Goal: Navigation & Orientation: Understand site structure

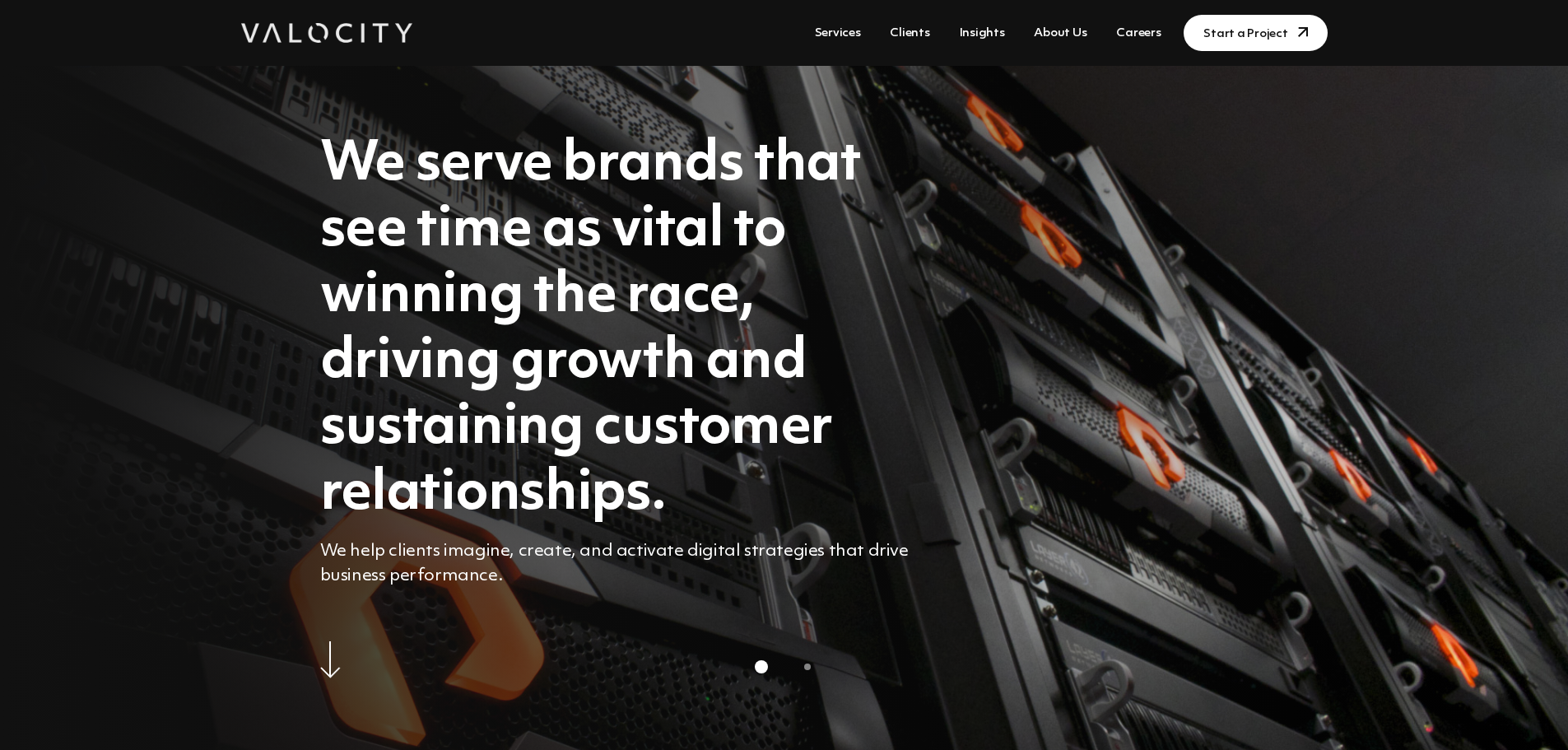
click at [1057, 28] on link "About Us" at bounding box center [1060, 33] width 66 height 31
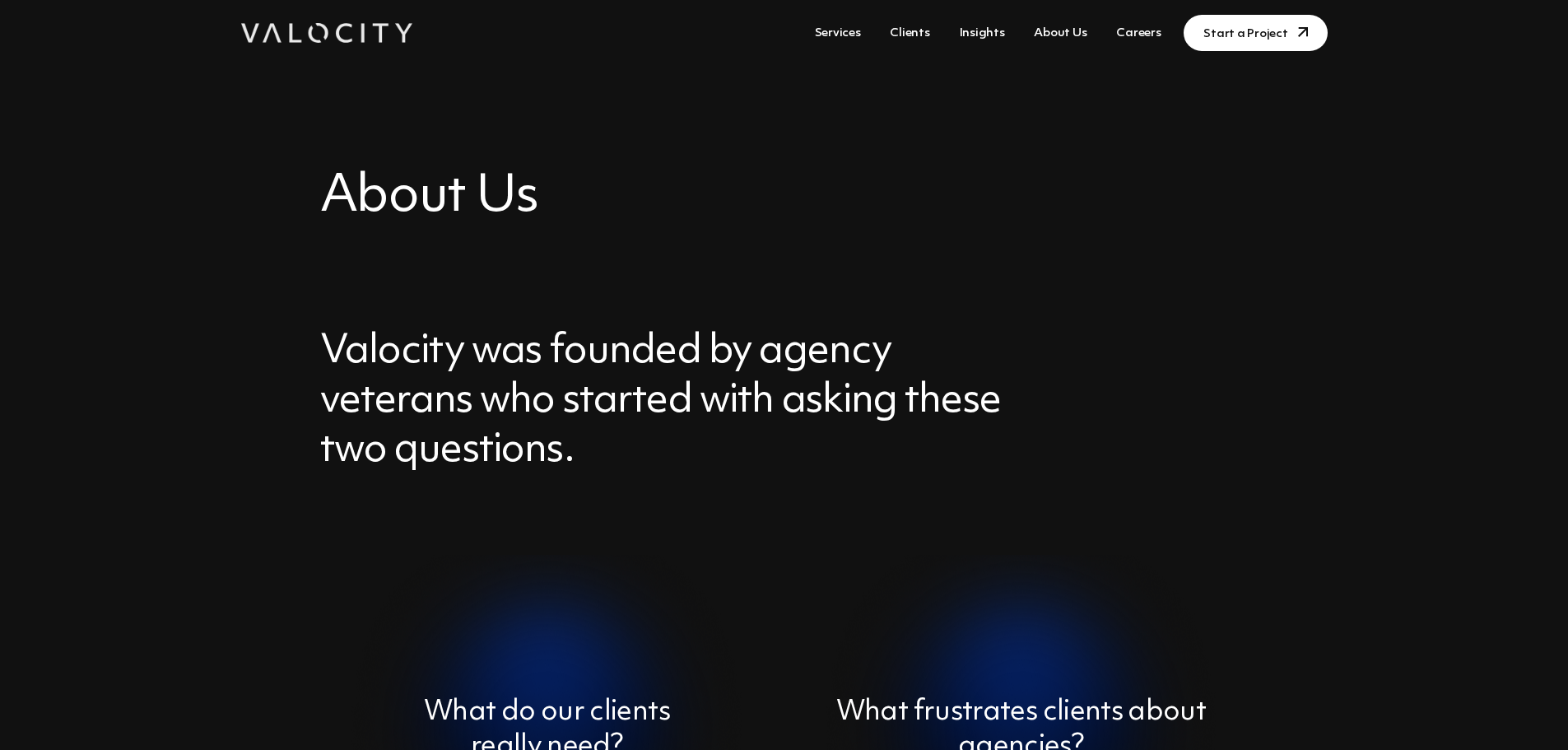
click at [973, 29] on link "Insights" at bounding box center [982, 33] width 58 height 31
